Goal: Task Accomplishment & Management: Manage account settings

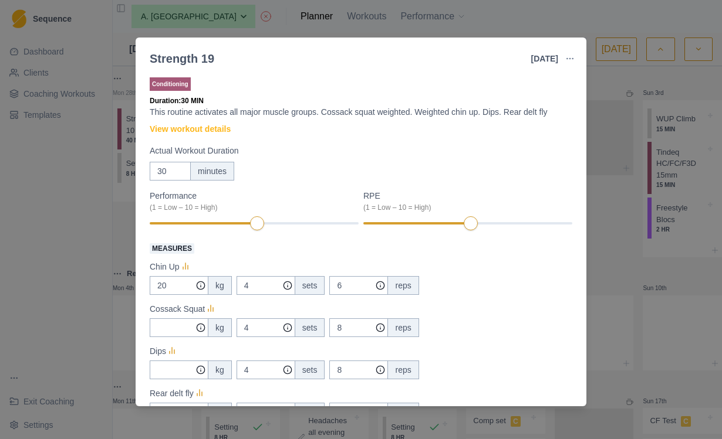
select select "month"
click at [506, 15] on div "Strength 19 21 Aug 2025 Link To Goal View Workout Metrics Edit Original Workout…" at bounding box center [361, 219] width 722 height 439
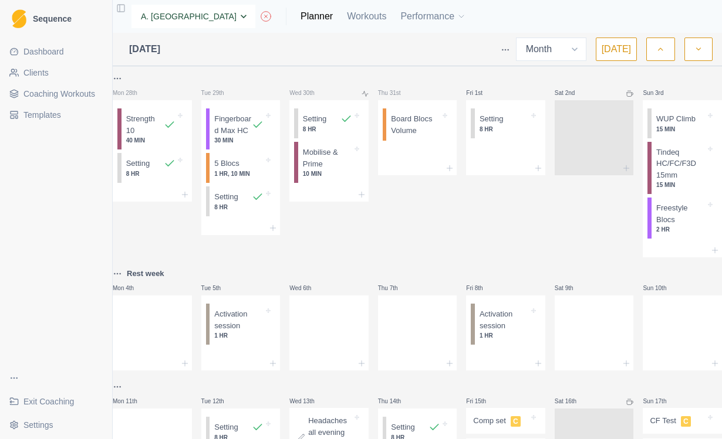
click at [202, 21] on select "None A. McIntyre A. Emms A. York C.Lawler D.Mulcahy I. Kenny J. Curran J. McIne…" at bounding box center [193, 16] width 124 height 23
select select "b614ec50-eda1-4739-96ee-966e5d22933b"
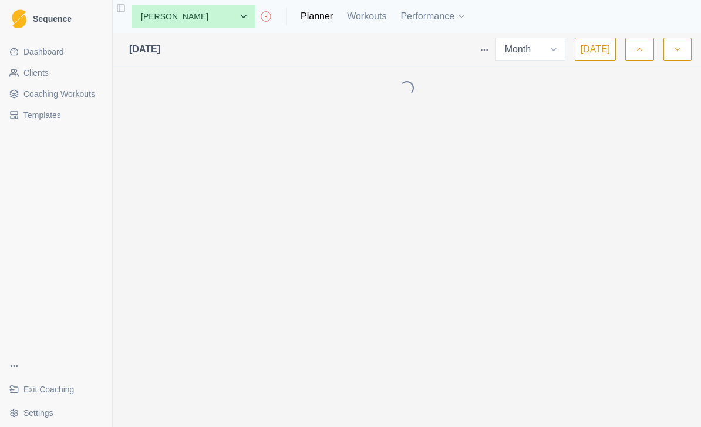
select select "month"
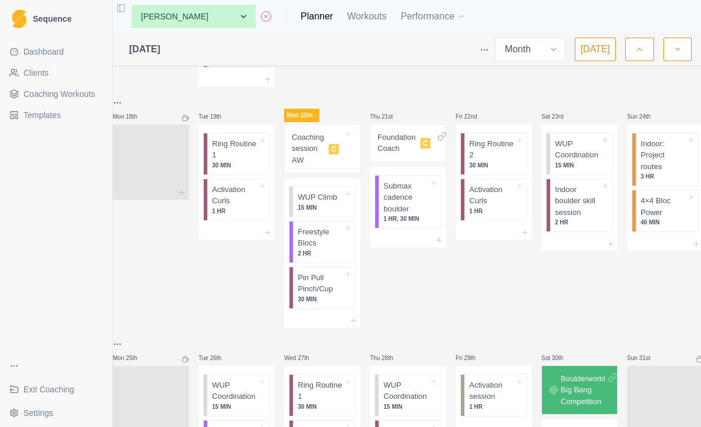
scroll to position [762, 0]
click at [340, 154] on div "Coaching session AW C" at bounding box center [322, 147] width 66 height 39
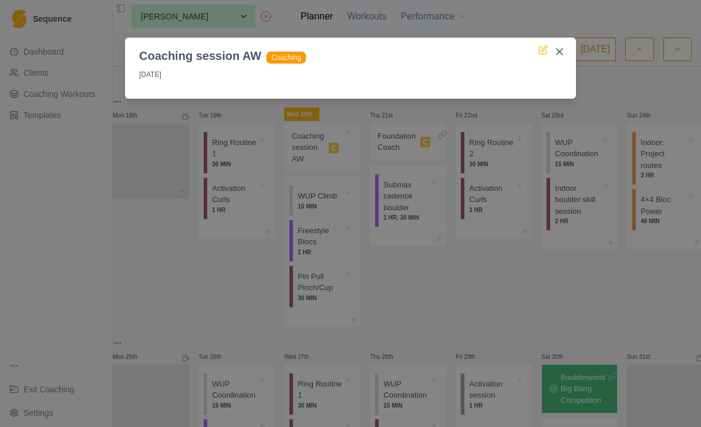
click at [542, 45] on icon at bounding box center [542, 49] width 9 height 9
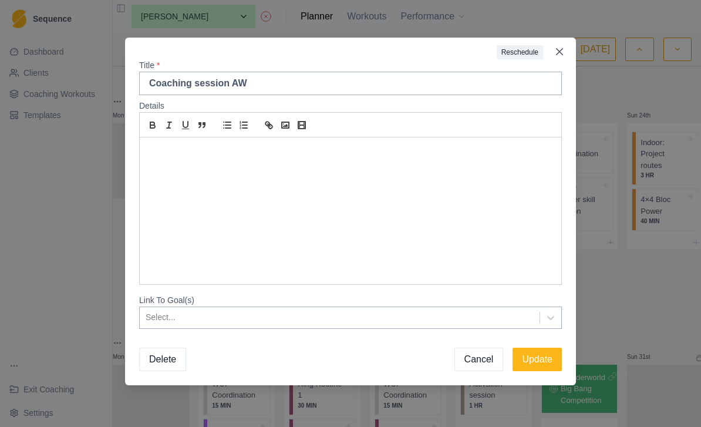
click at [256, 163] on div at bounding box center [350, 210] width 421 height 147
click at [203, 154] on p "Finding the curls good" at bounding box center [350, 150] width 404 height 13
click at [330, 165] on div "Finding the activation curls good" at bounding box center [350, 210] width 421 height 147
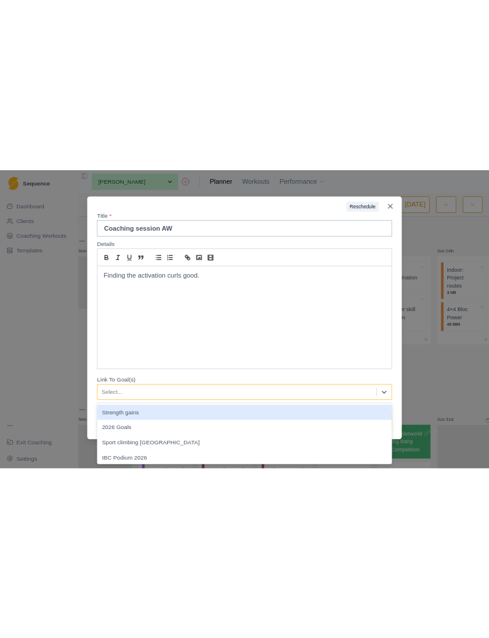
scroll to position [0, 0]
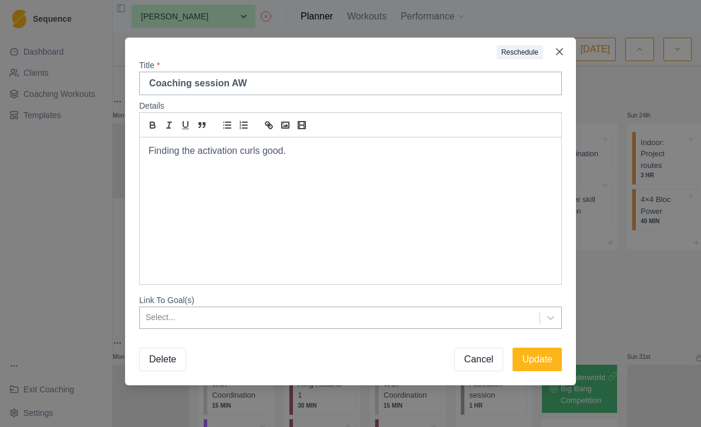
click at [619, 295] on div "Reschedule Title * Coaching session AW Details Finding the activation curls goo…" at bounding box center [350, 213] width 701 height 427
click at [438, 187] on div "Finding the activation curls good." at bounding box center [350, 210] width 421 height 147
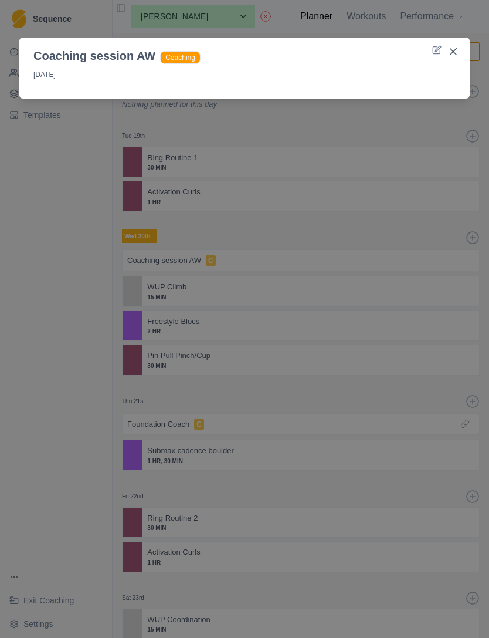
select select "month"
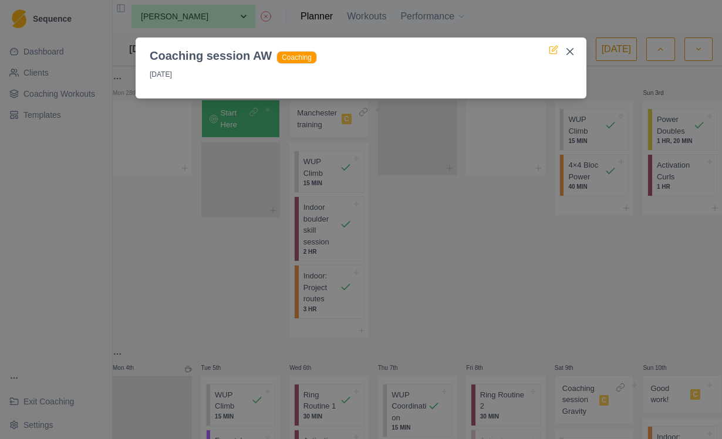
click at [549, 53] on icon at bounding box center [553, 49] width 9 height 9
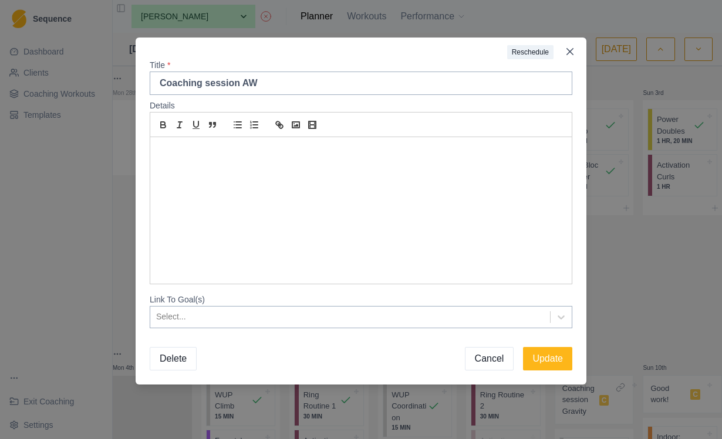
click at [332, 181] on div at bounding box center [360, 210] width 421 height 147
click at [181, 153] on p "Fining the activation curls good." at bounding box center [361, 150] width 404 height 13
click at [395, 150] on p "Finding the activation curls good." at bounding box center [361, 150] width 404 height 13
click at [543, 358] on button "Update" at bounding box center [547, 358] width 49 height 23
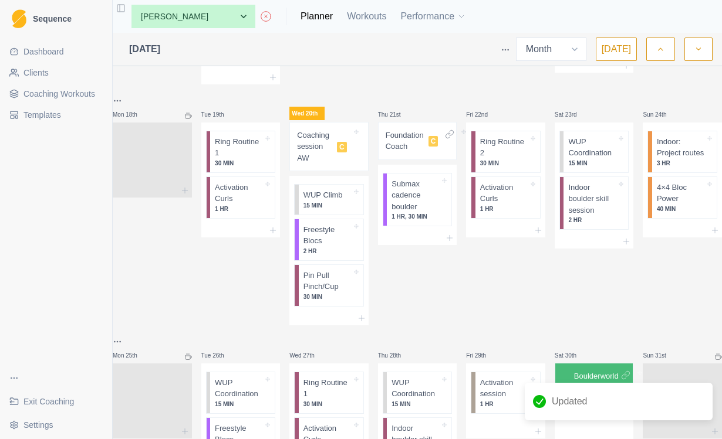
scroll to position [773, 0]
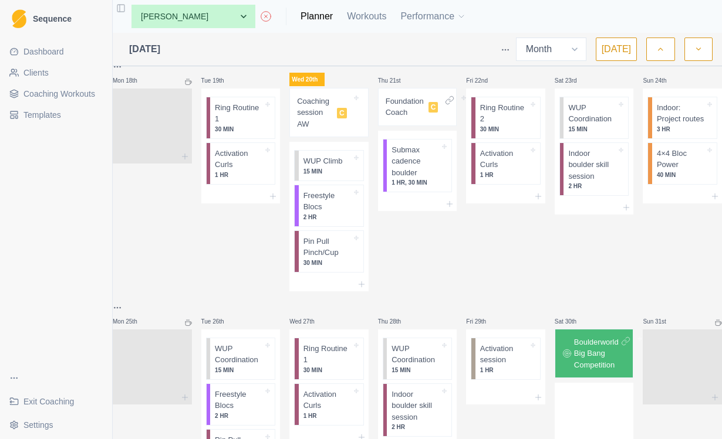
click at [319, 130] on p "Coaching session AW" at bounding box center [314, 113] width 35 height 35
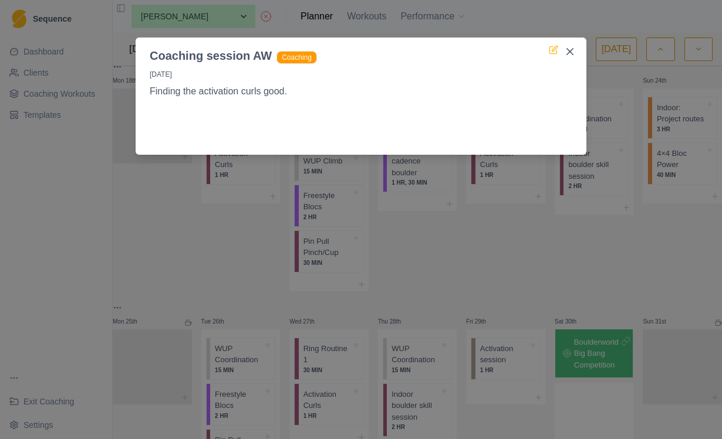
click at [553, 52] on icon at bounding box center [553, 49] width 9 height 9
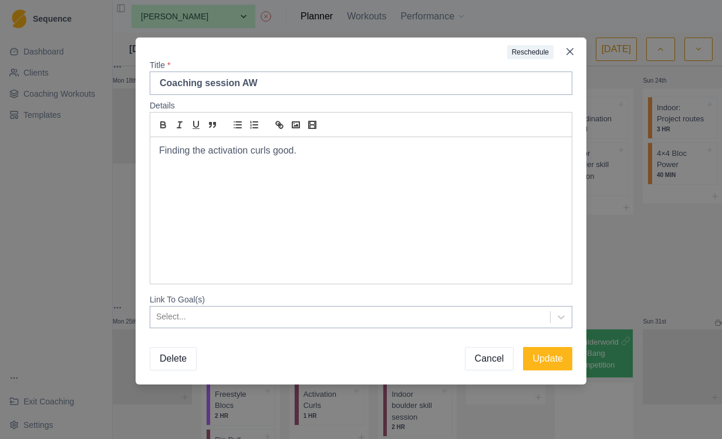
click at [416, 171] on p at bounding box center [361, 177] width 404 height 13
click at [552, 361] on button "Update" at bounding box center [547, 358] width 49 height 23
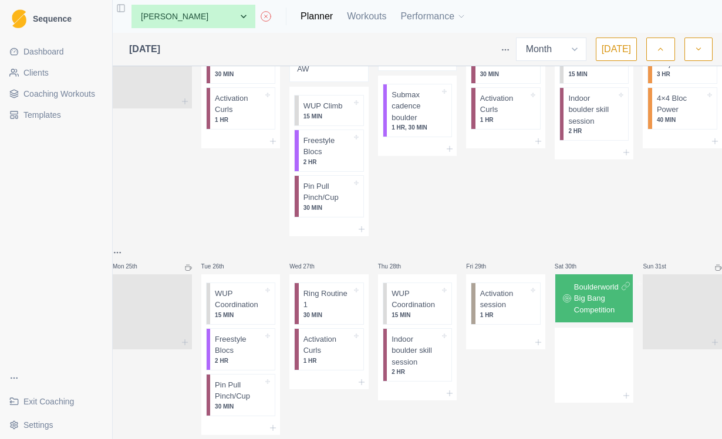
scroll to position [828, 0]
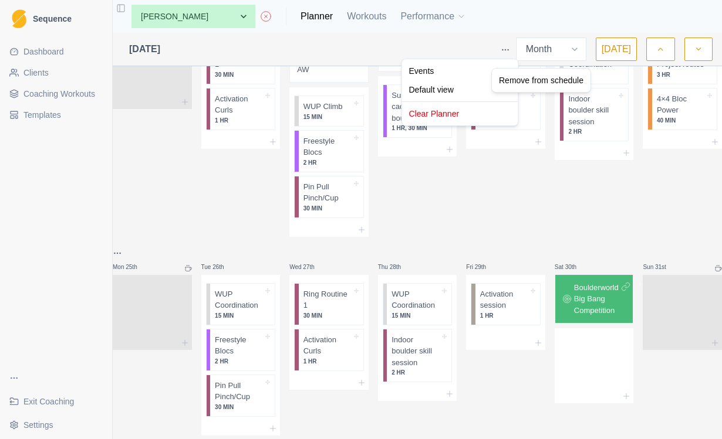
click at [657, 176] on html "Sequence Dashboard Clients Coaching Workouts Templates Exit Coaching Settings T…" at bounding box center [361, 219] width 722 height 439
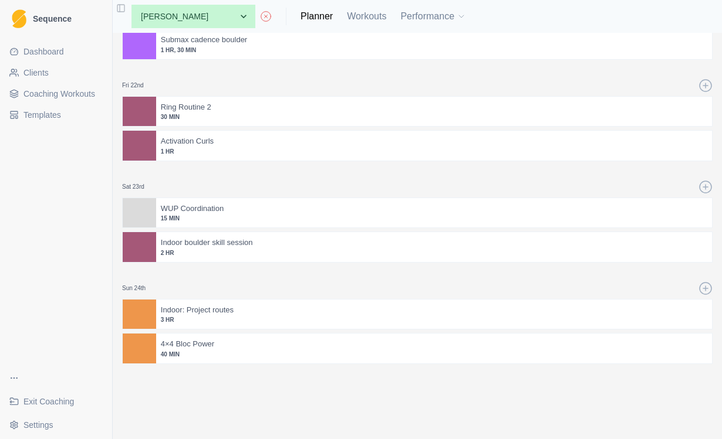
scroll to position [171, 0]
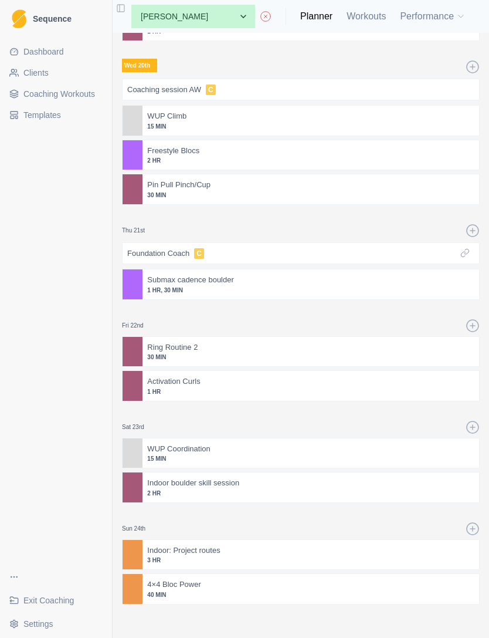
select select "month"
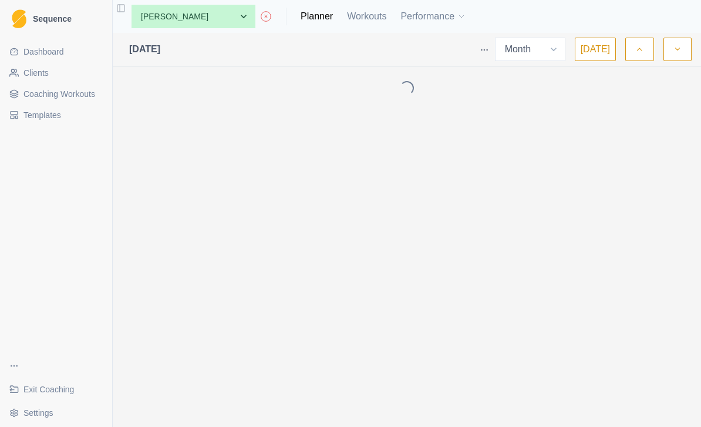
select select "month"
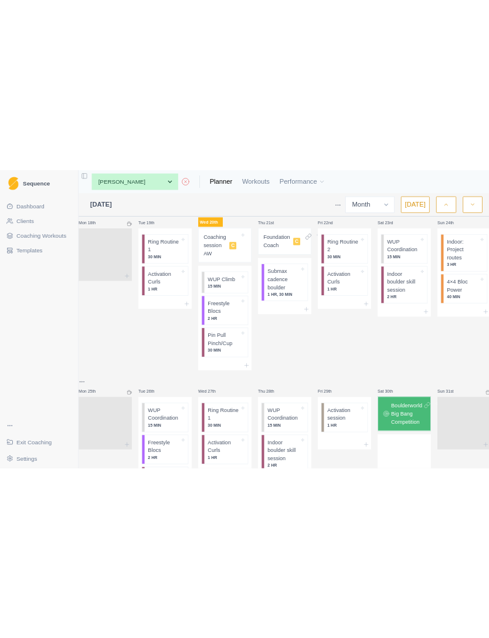
scroll to position [805, 0]
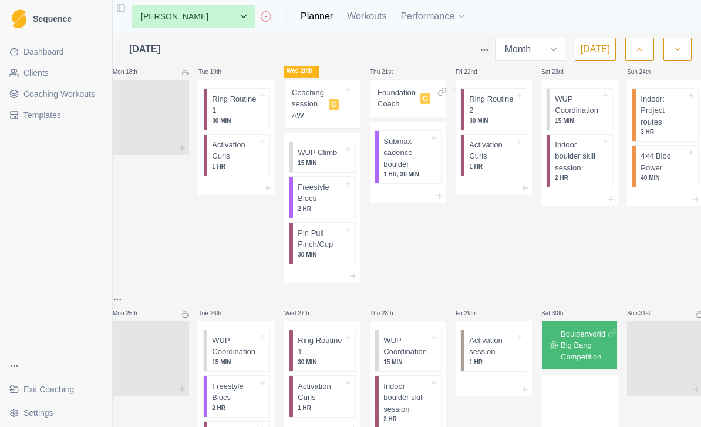
click at [324, 97] on p "Coaching session AW" at bounding box center [308, 104] width 32 height 35
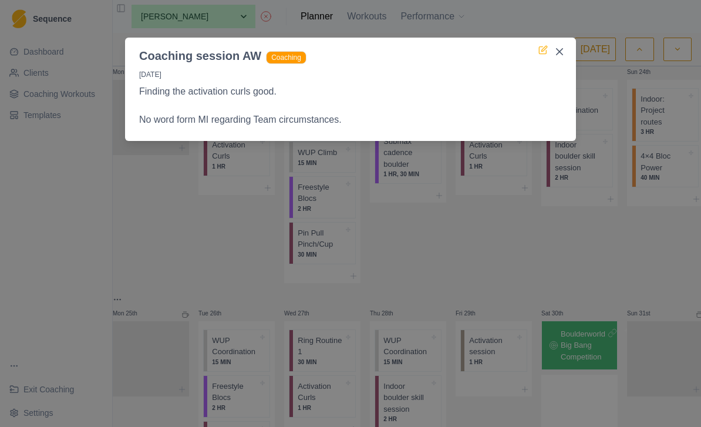
click at [540, 53] on icon at bounding box center [542, 50] width 7 height 7
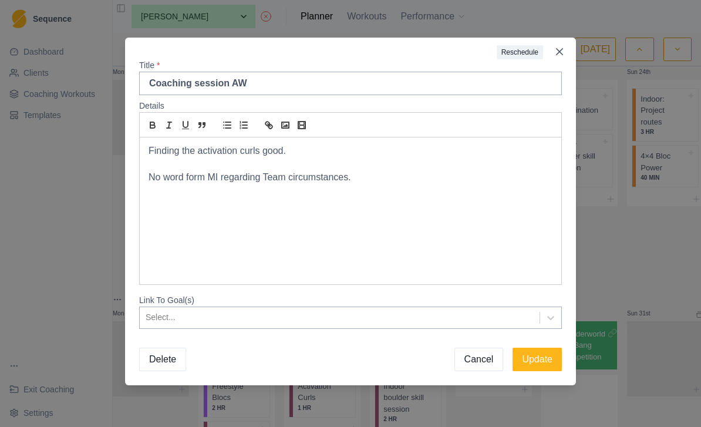
click at [453, 181] on p "No word form MI regarding Team circumstances." at bounding box center [350, 177] width 404 height 13
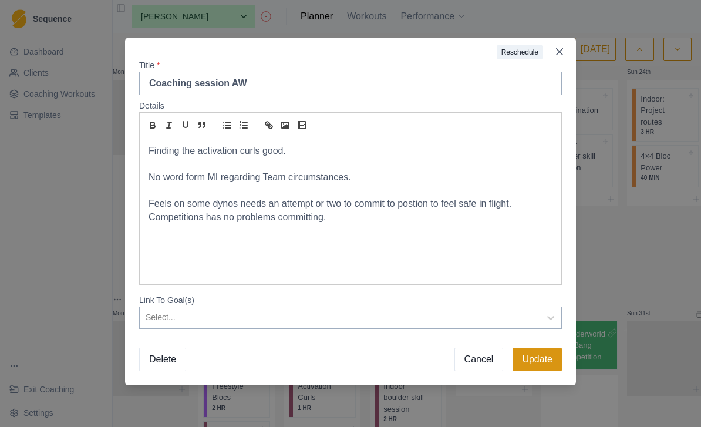
click at [543, 369] on button "Update" at bounding box center [536, 358] width 49 height 23
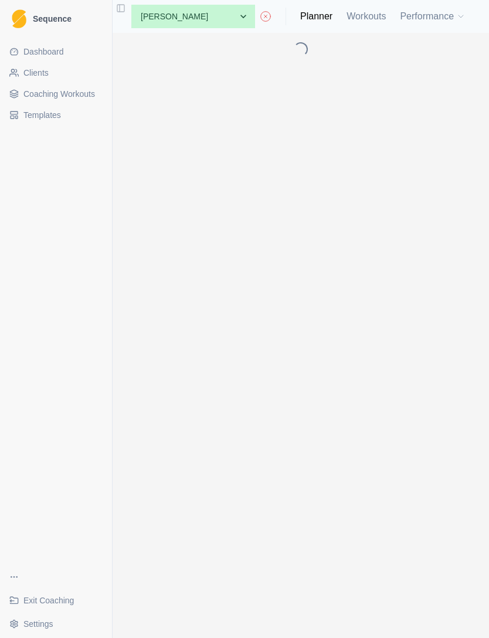
scroll to position [0, 0]
